Goal: Task Accomplishment & Management: Manage account settings

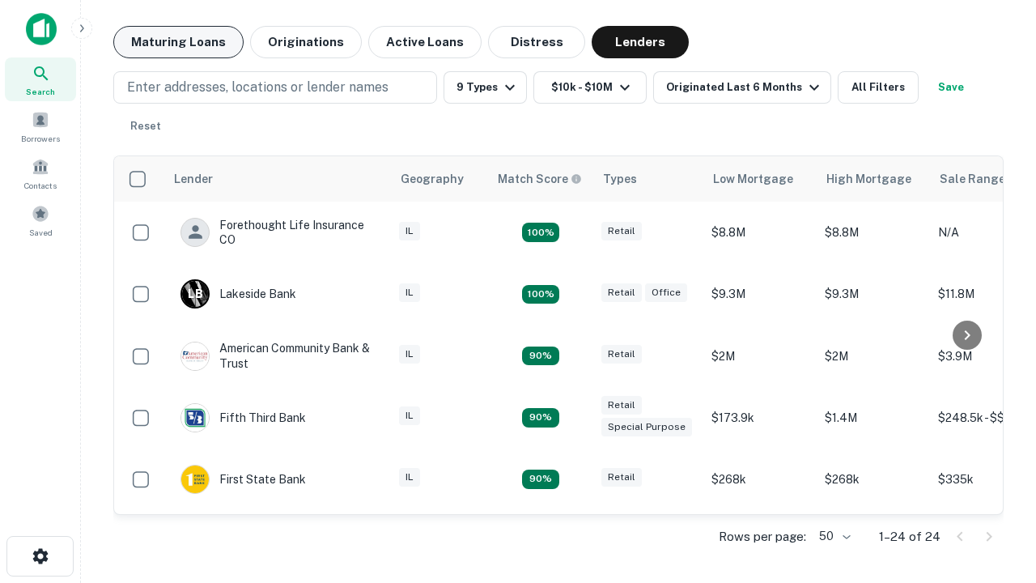
click at [178, 42] on button "Maturing Loans" at bounding box center [178, 42] width 130 height 32
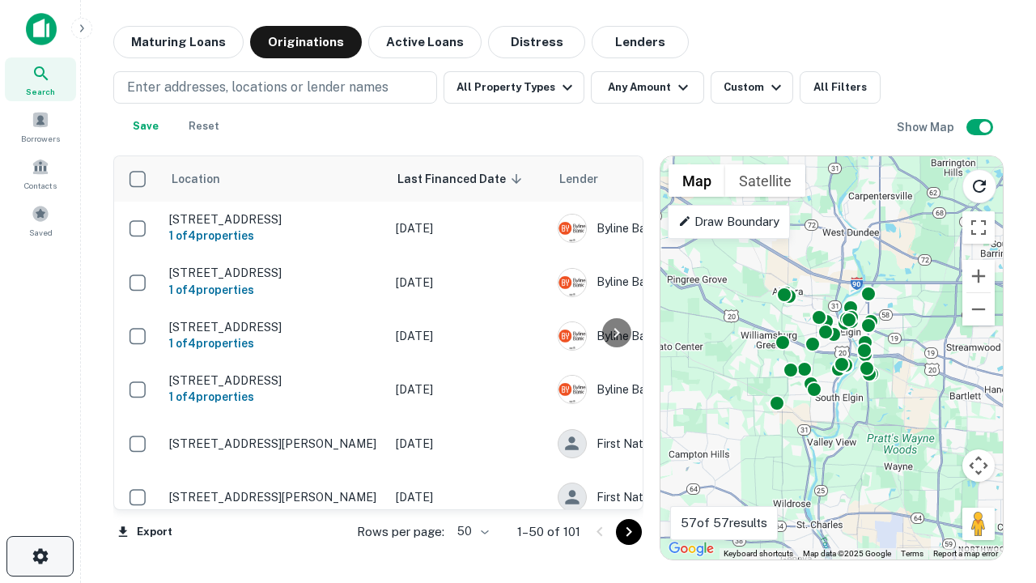
click at [40, 556] on icon "button" at bounding box center [40, 555] width 19 height 19
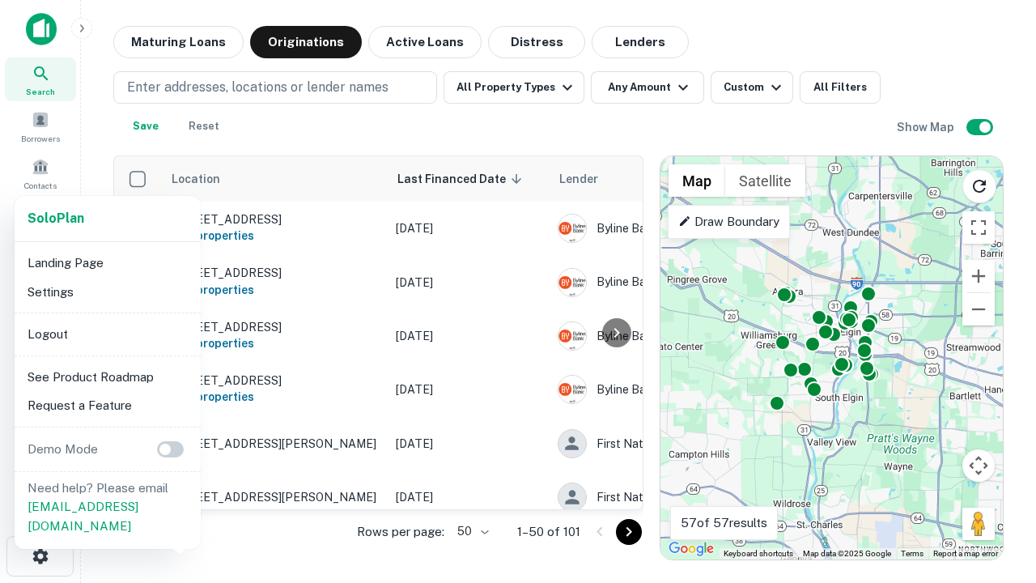
click at [107, 333] on li "Logout" at bounding box center [107, 334] width 173 height 29
